Goal: Task Accomplishment & Management: Manage account settings

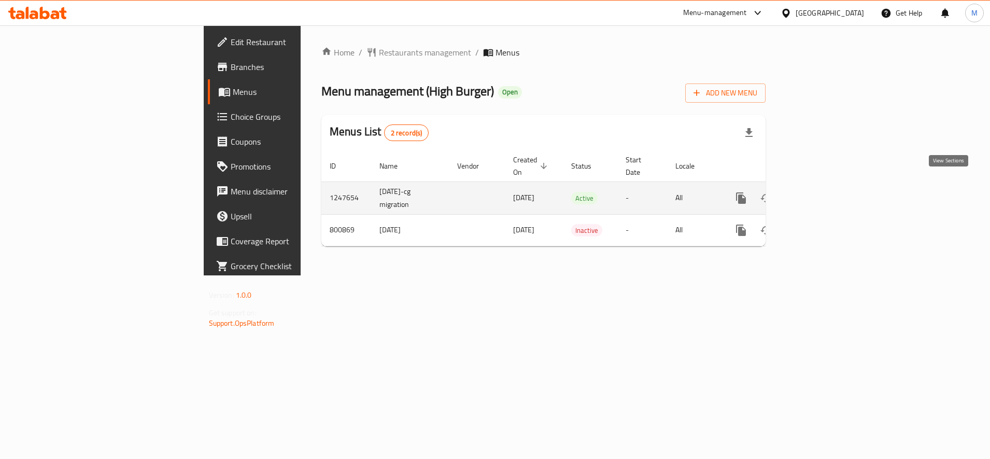
click at [822, 192] on icon "enhanced table" at bounding box center [816, 198] width 12 height 12
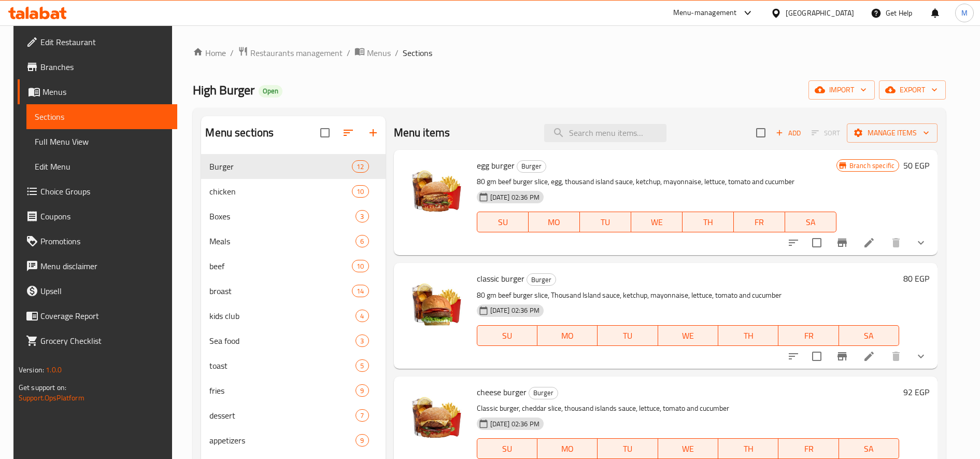
scroll to position [145, 0]
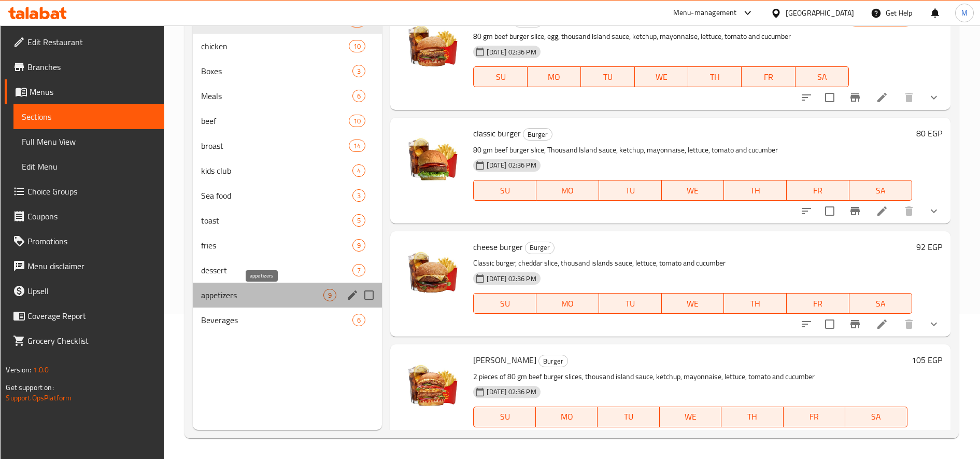
click at [244, 293] on span "appetizers" at bounding box center [262, 295] width 122 height 12
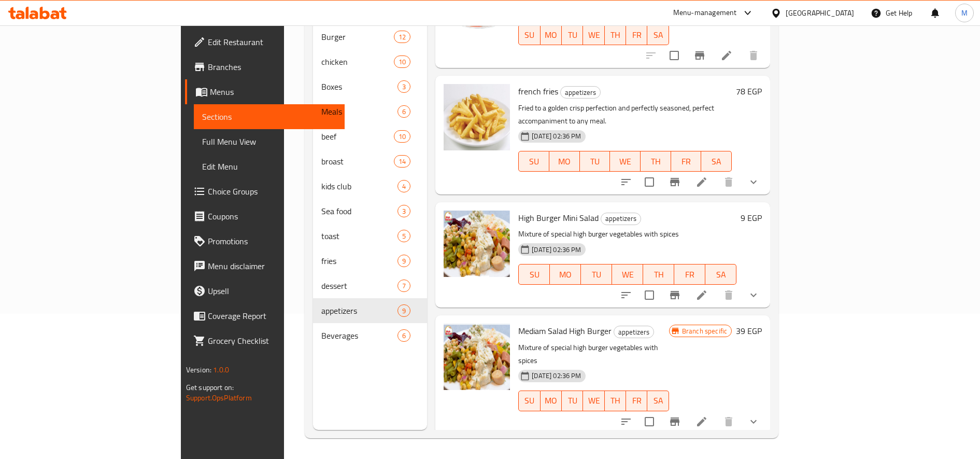
scroll to position [497, 0]
click at [762, 209] on h6 "9 EGP" at bounding box center [751, 216] width 21 height 15
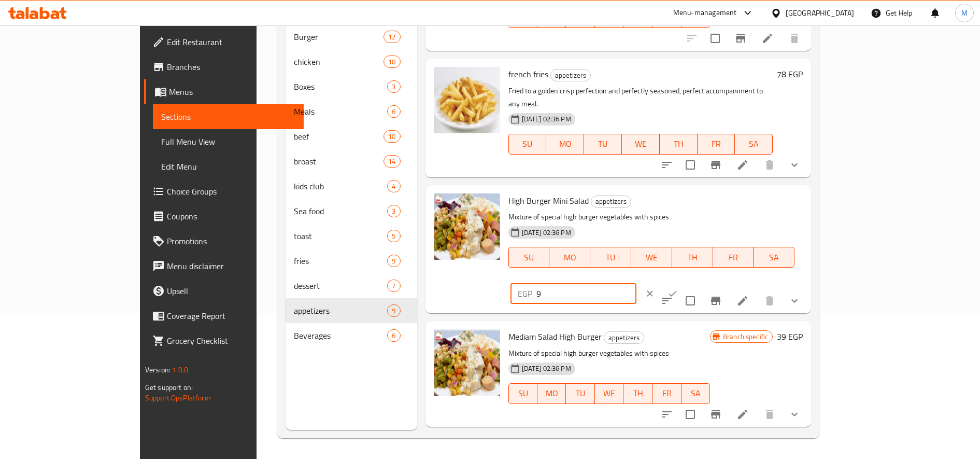
click at [637, 283] on input "9" at bounding box center [587, 293] width 100 height 21
type input "35"
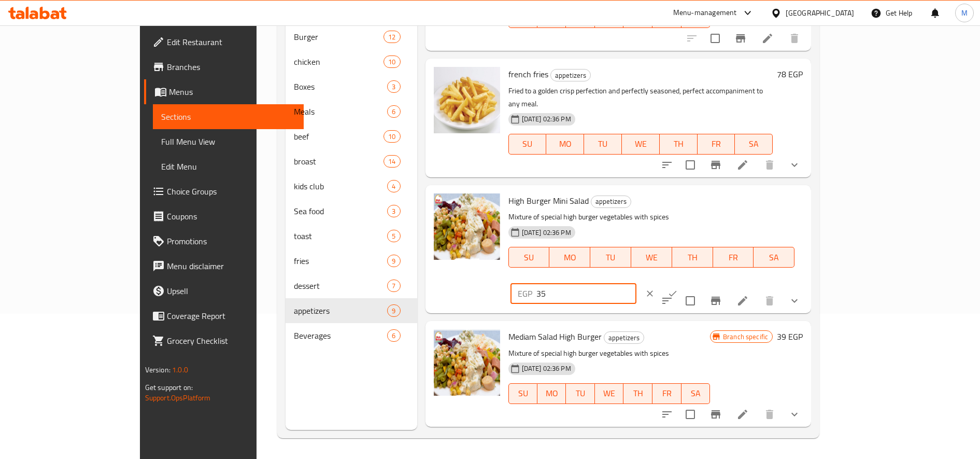
click at [678, 288] on icon "ok" at bounding box center [673, 293] width 10 height 10
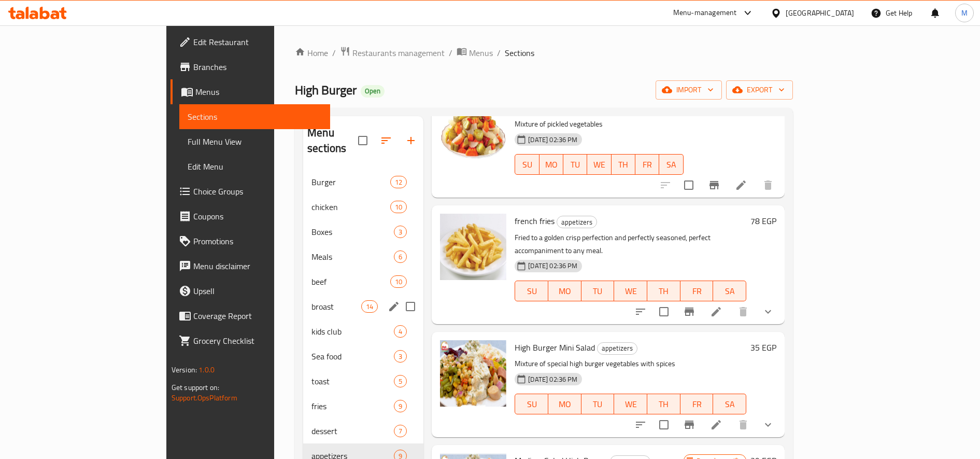
scroll to position [145, 0]
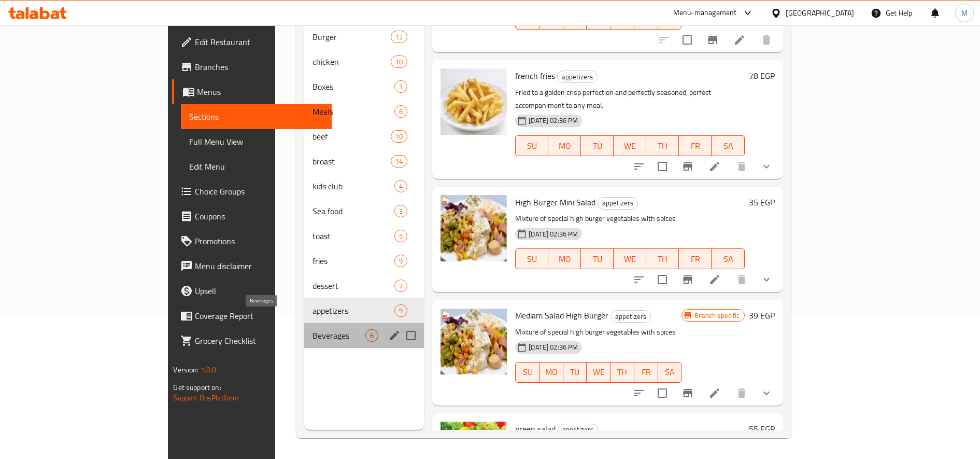
click at [313, 329] on span "Beverages" at bounding box center [339, 335] width 53 height 12
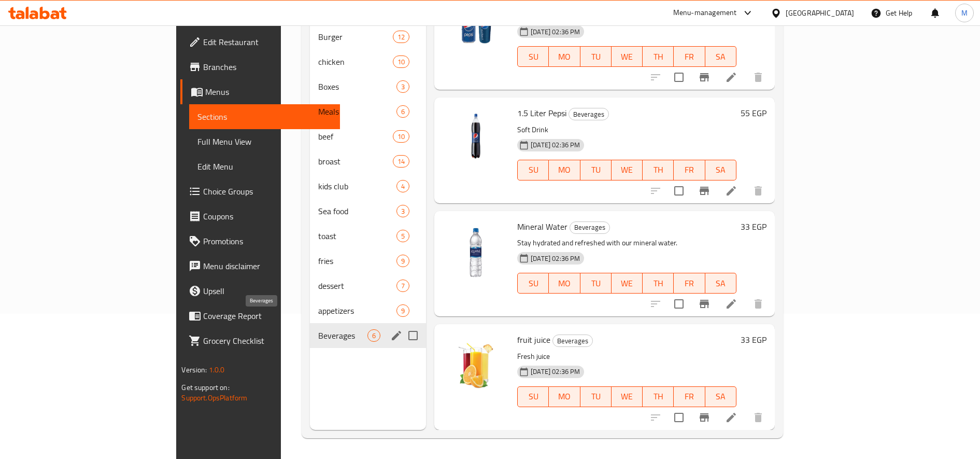
scroll to position [247, 0]
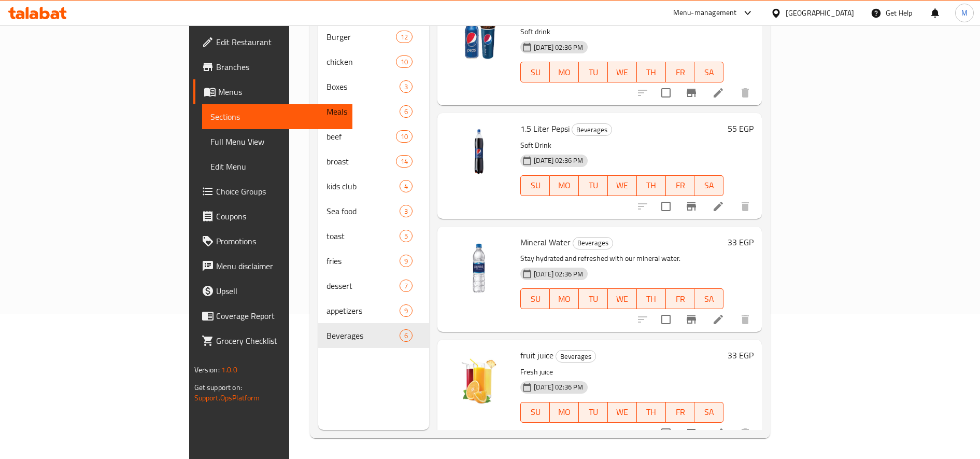
click at [754, 235] on h6 "33 EGP" at bounding box center [741, 242] width 26 height 15
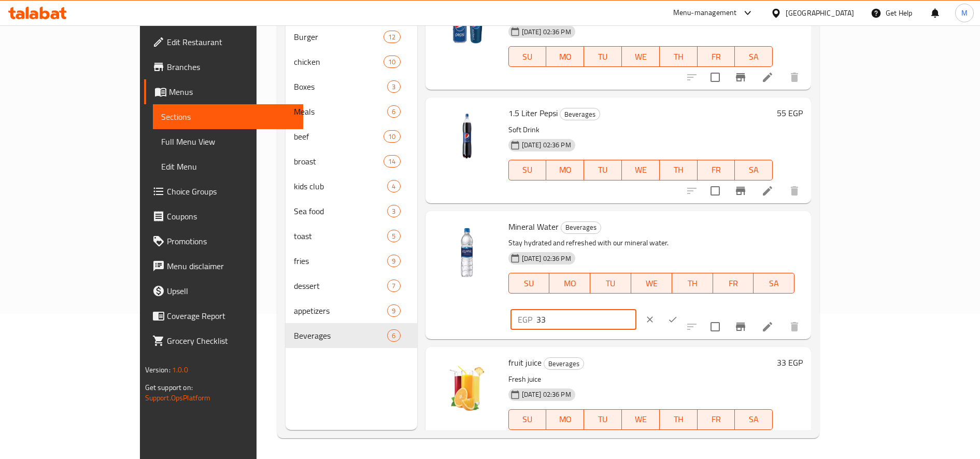
click at [637, 309] on input "33" at bounding box center [587, 319] width 100 height 21
type input "15"
click at [678, 314] on icon "ok" at bounding box center [673, 319] width 10 height 10
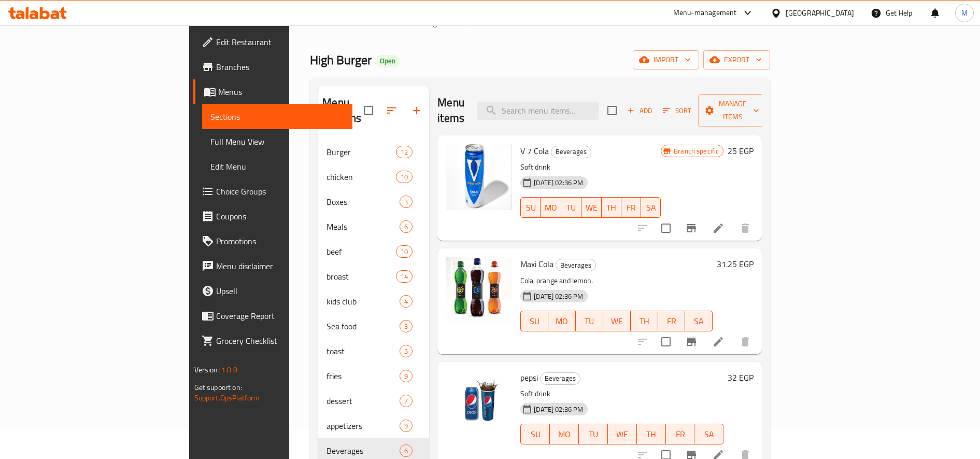
scroll to position [20, 0]
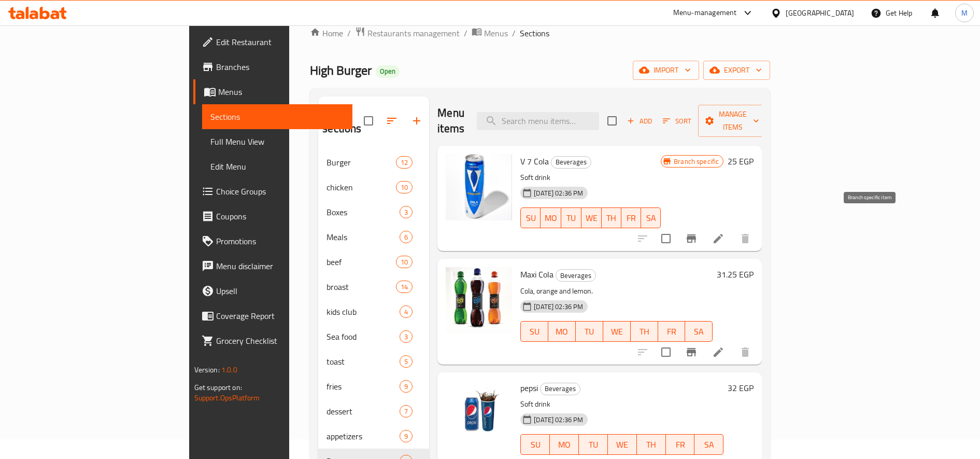
click at [698, 232] on icon "Branch-specific-item" at bounding box center [691, 238] width 12 height 12
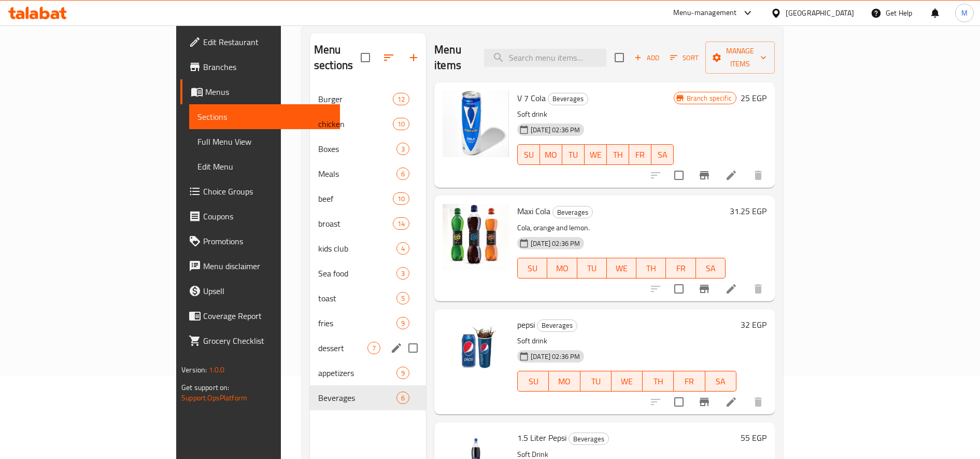
scroll to position [0, 0]
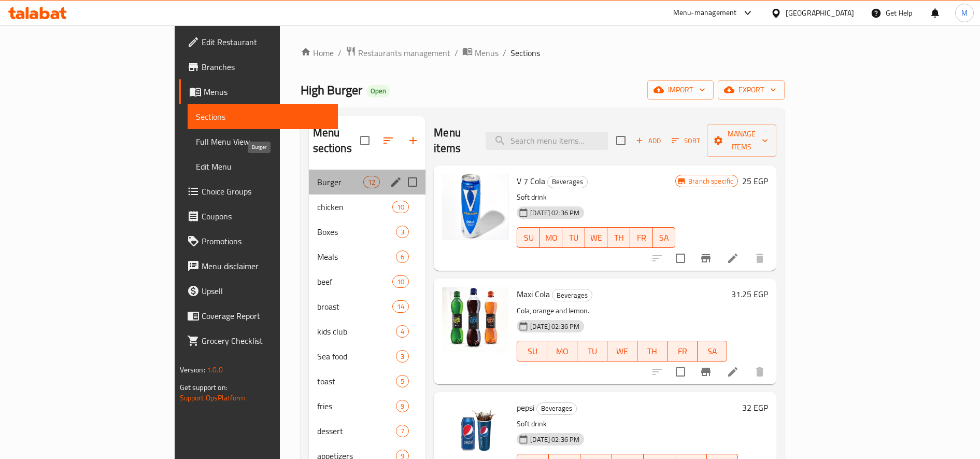
click at [317, 176] on span "Burger" at bounding box center [340, 182] width 46 height 12
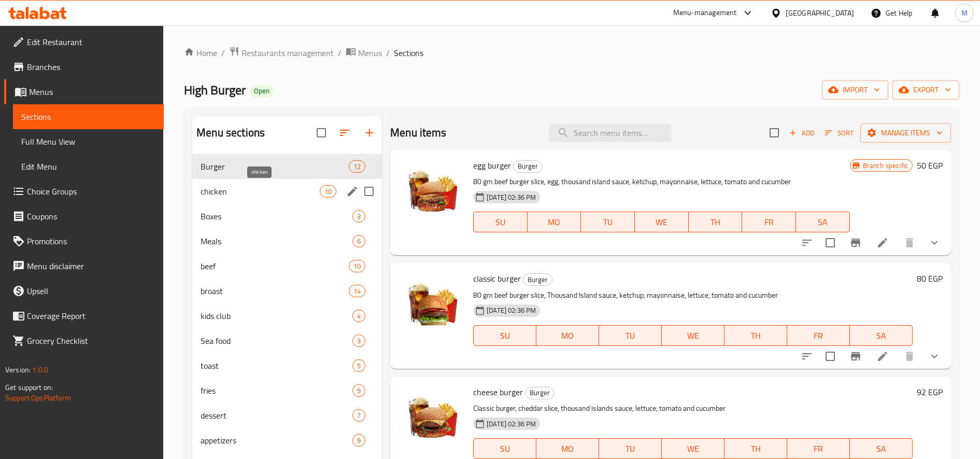
click at [233, 192] on span "chicken" at bounding box center [260, 191] width 119 height 12
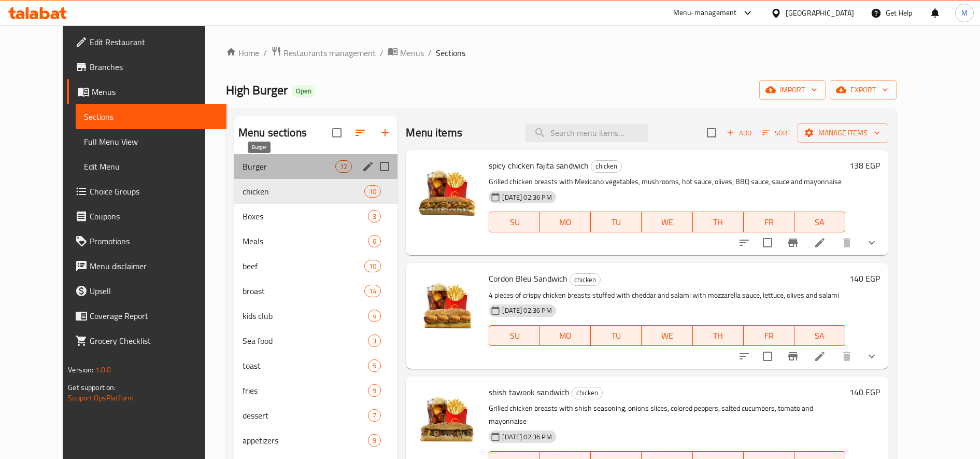
click at [243, 170] on span "Burger" at bounding box center [289, 166] width 93 height 12
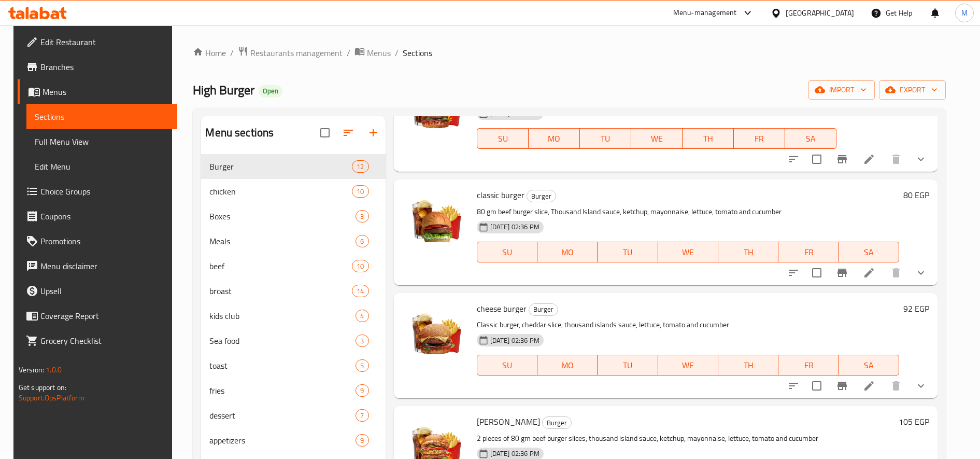
scroll to position [85, 0]
click at [921, 193] on h6 "80 EGP" at bounding box center [917, 194] width 26 height 15
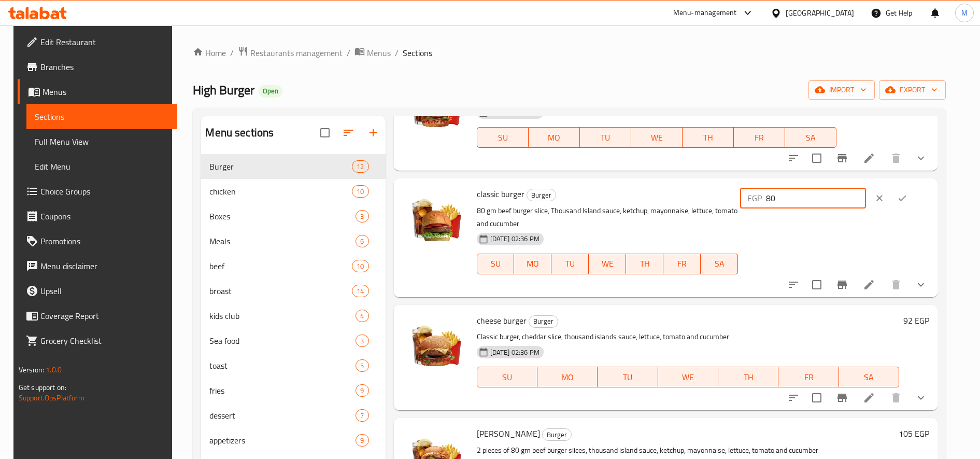
click at [830, 200] on input "80" at bounding box center [816, 198] width 100 height 21
type input "65"
click at [908, 199] on icon "ok" at bounding box center [902, 198] width 10 height 10
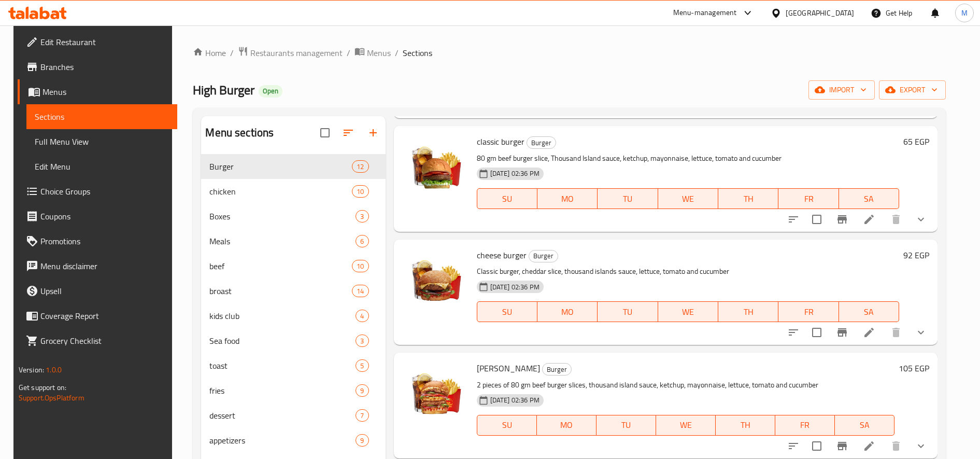
scroll to position [137, 0]
click at [913, 240] on div "cheese burger Burger Classic burger, cheddar slice, thousand islands sauce, let…" at bounding box center [666, 291] width 544 height 105
click at [913, 252] on h6 "92 EGP" at bounding box center [917, 254] width 26 height 15
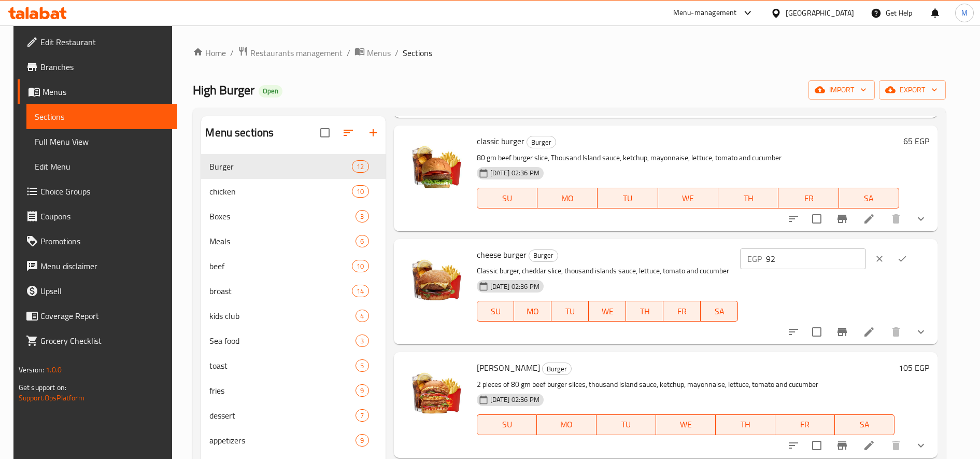
click at [846, 265] on input "92" at bounding box center [816, 258] width 100 height 21
type input "65"
click at [908, 262] on icon "ok" at bounding box center [902, 259] width 10 height 10
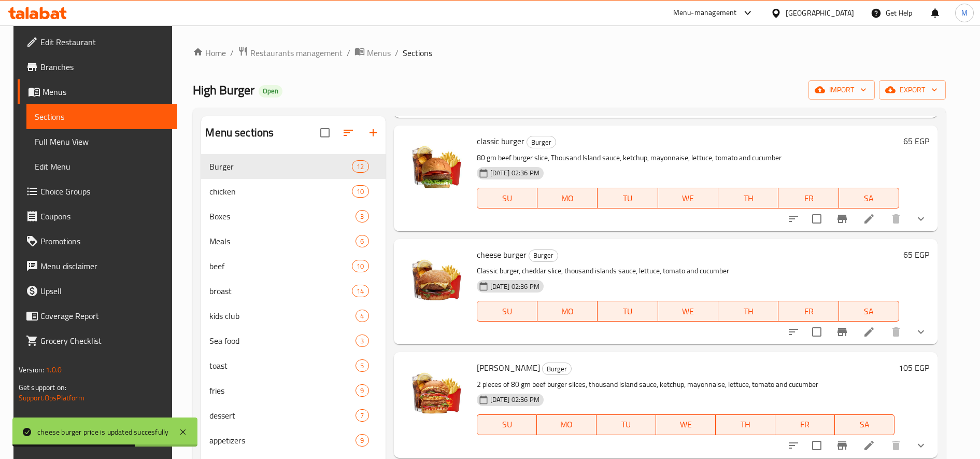
click at [916, 143] on h6 "65 EGP" at bounding box center [917, 141] width 26 height 15
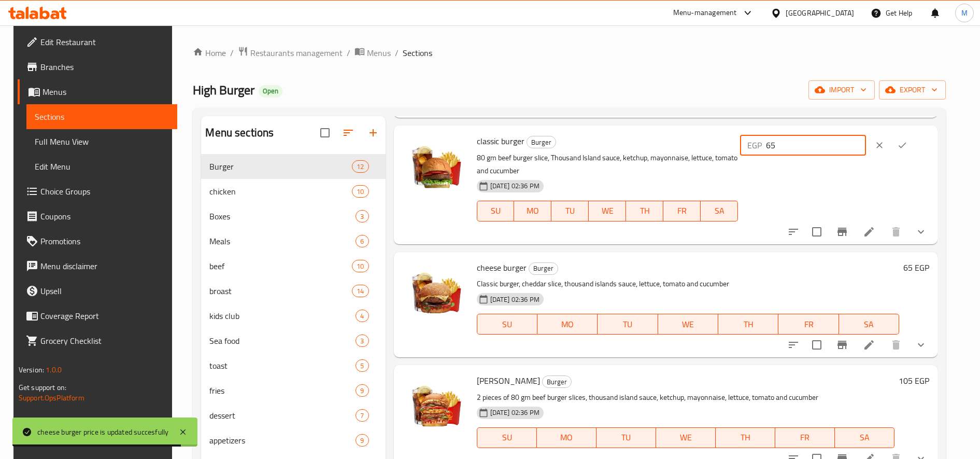
click at [836, 150] on input "65" at bounding box center [816, 145] width 100 height 21
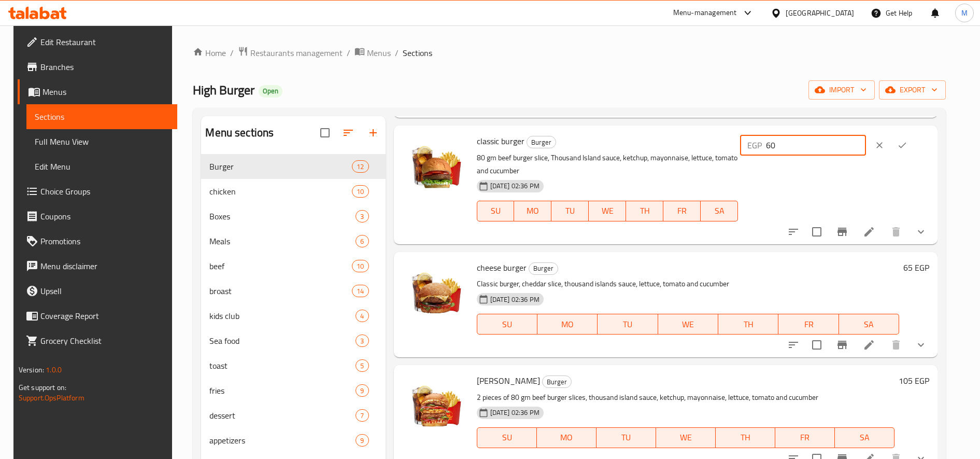
type input "60"
click at [912, 153] on button "ok" at bounding box center [902, 145] width 23 height 23
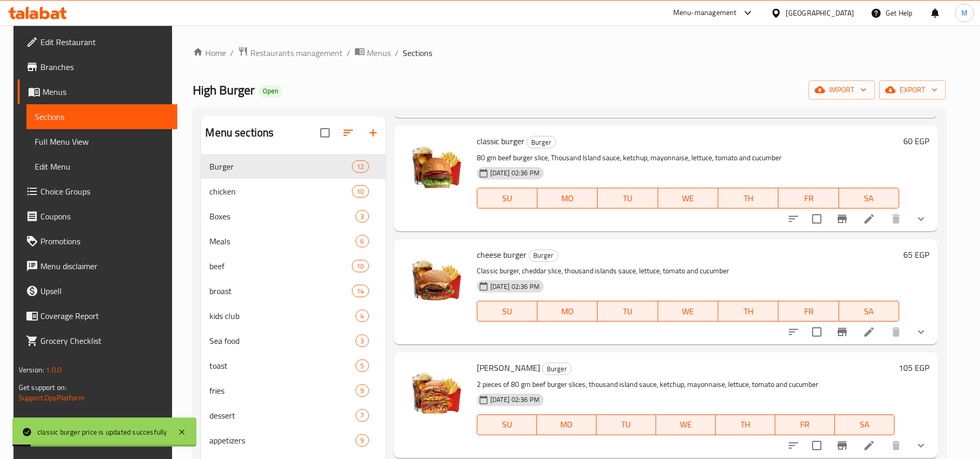
scroll to position [0, 0]
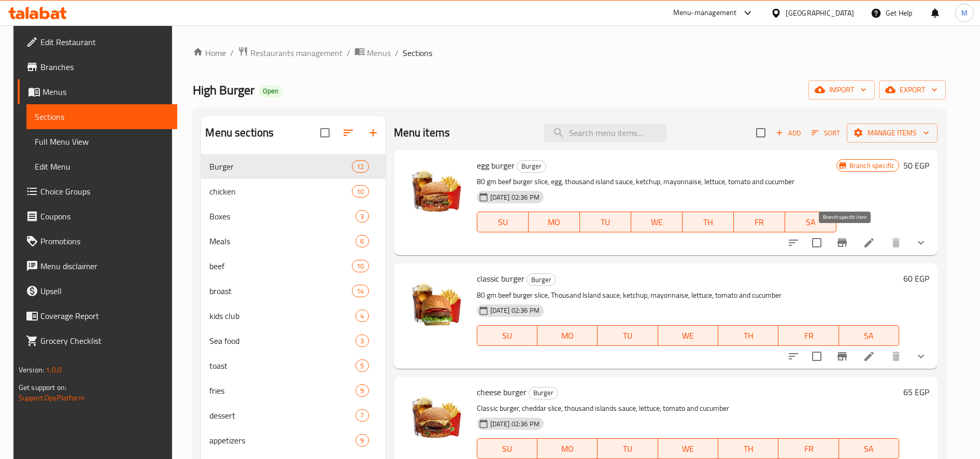
click at [846, 236] on button "Branch-specific-item" at bounding box center [842, 242] width 25 height 25
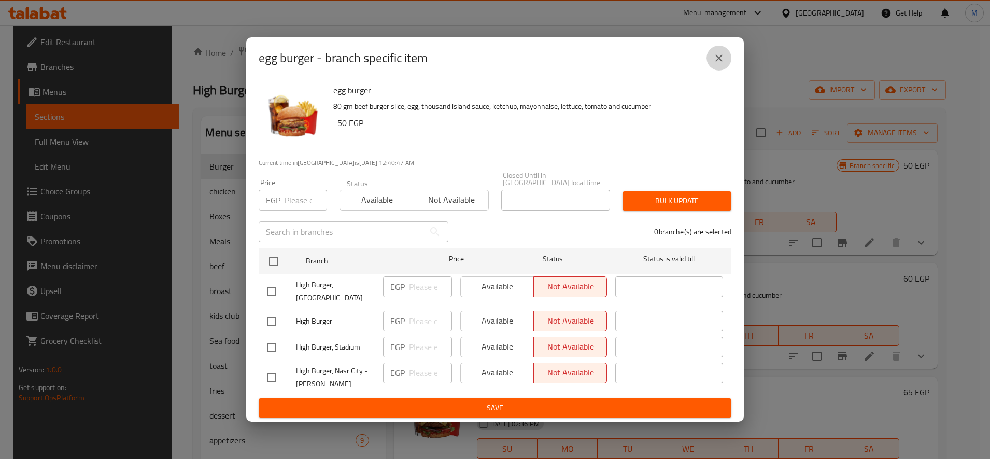
click at [726, 58] on button "close" at bounding box center [719, 58] width 25 height 25
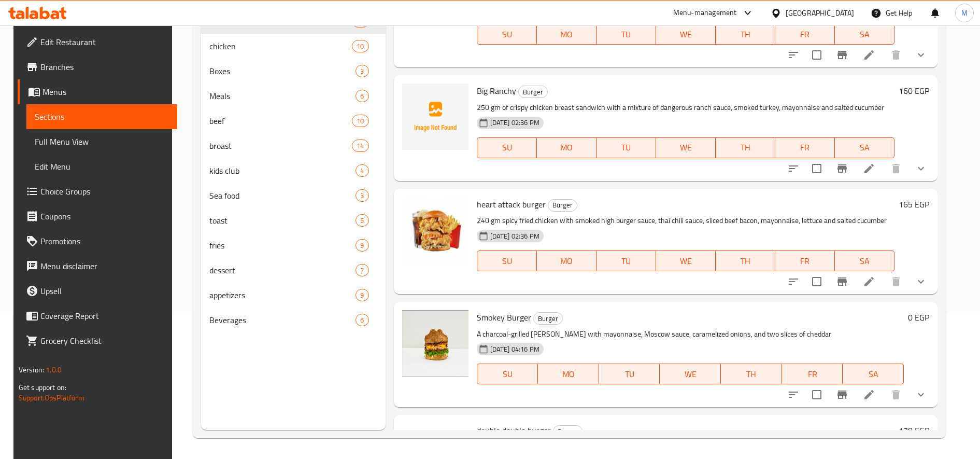
scroll to position [991, 0]
